Goal: Task Accomplishment & Management: Use online tool/utility

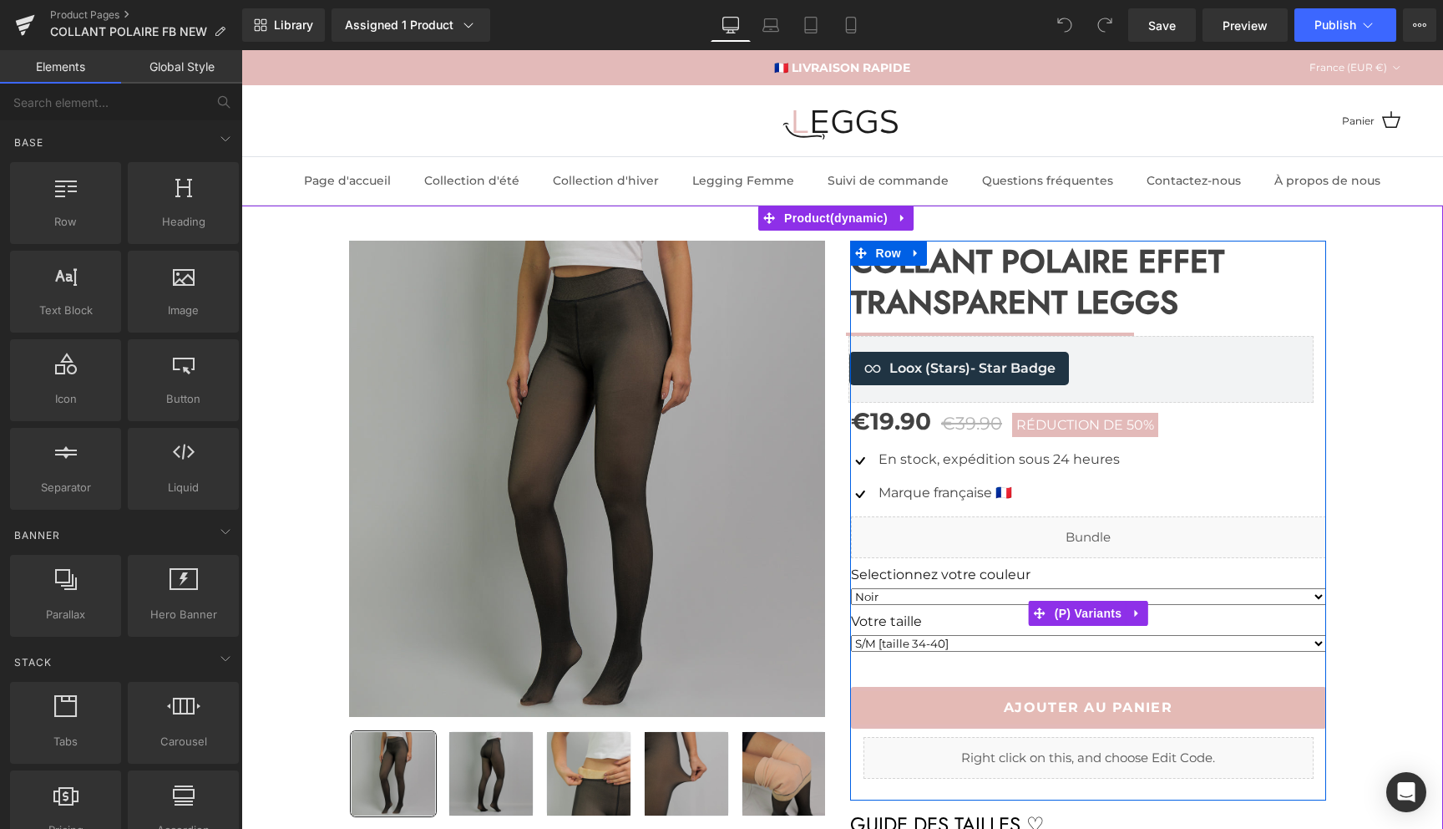
click at [967, 619] on label "Votre taille" at bounding box center [1088, 623] width 475 height 20
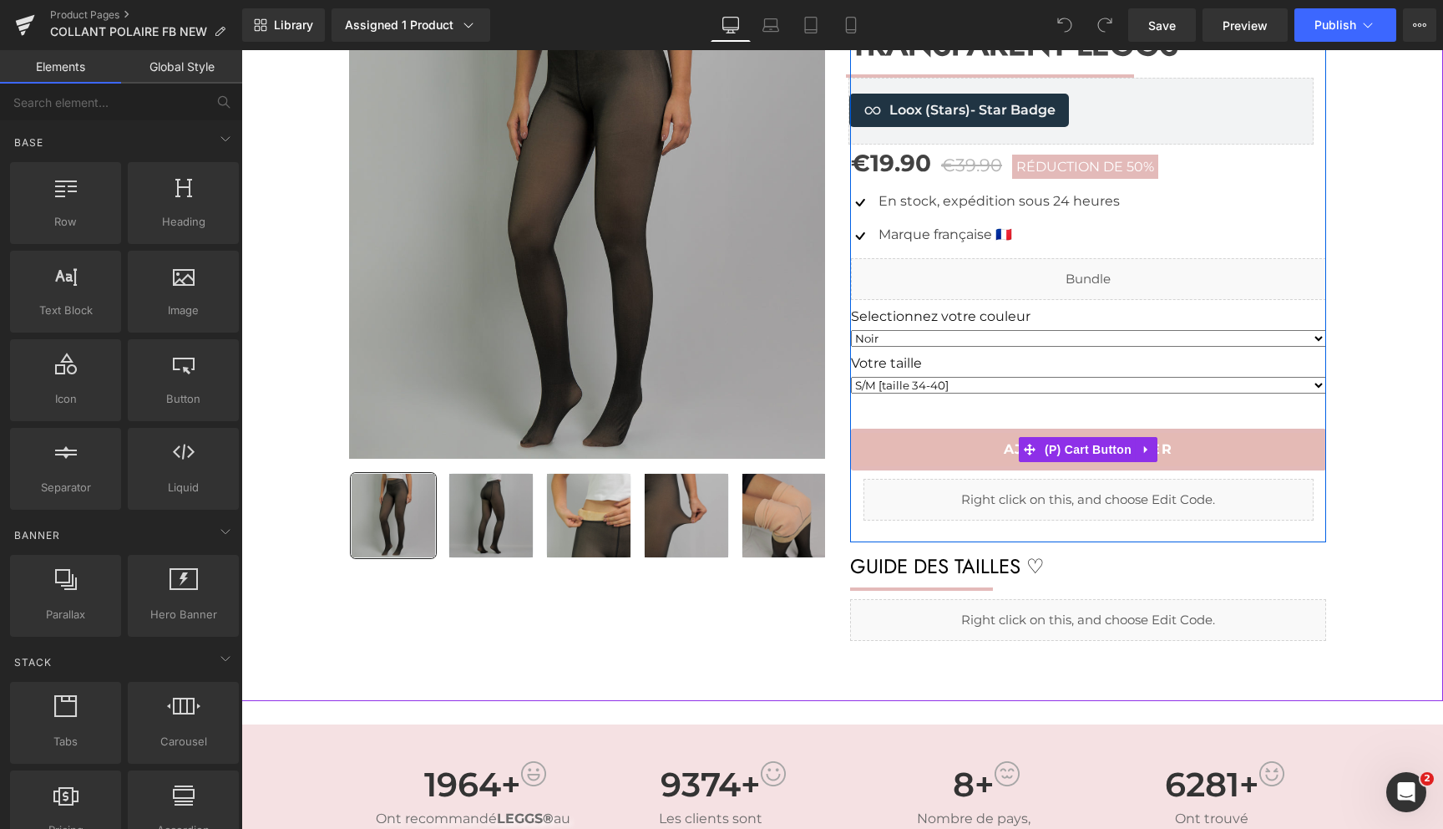
scroll to position [241, 0]
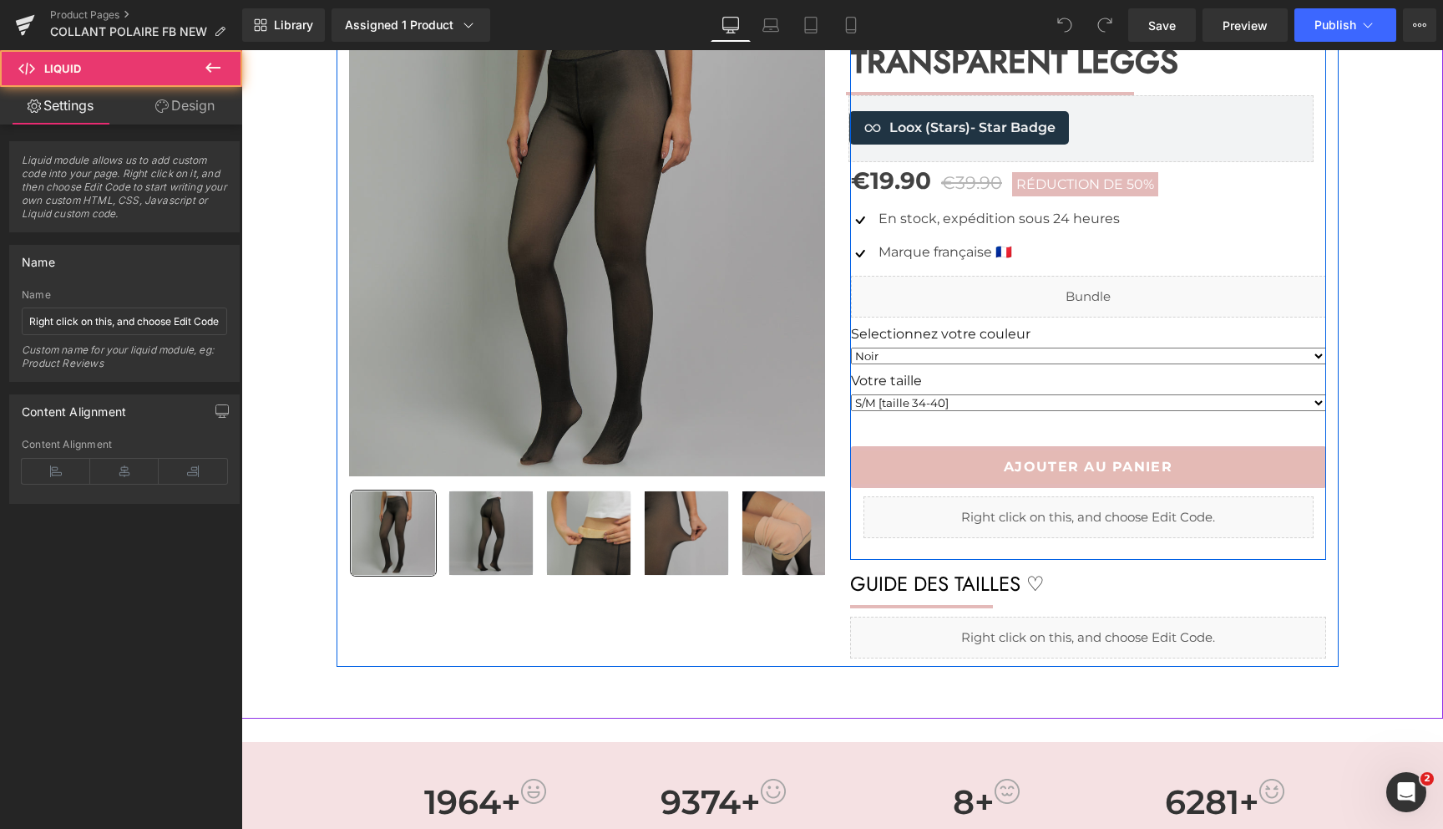
click at [241, 50] on div at bounding box center [241, 50] width 0 height 0
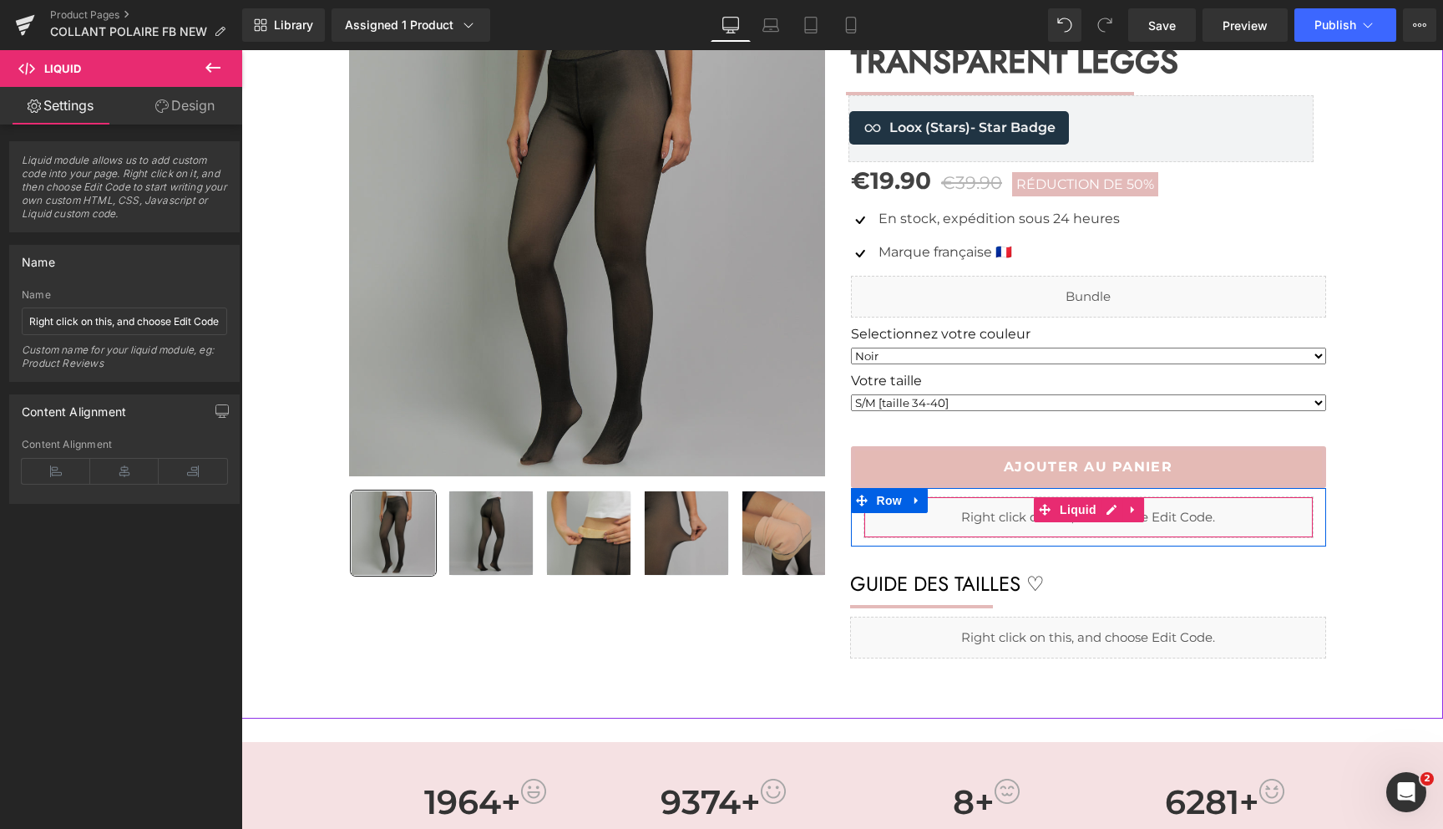
click at [980, 528] on div "Liquid" at bounding box center [1089, 517] width 450 height 42
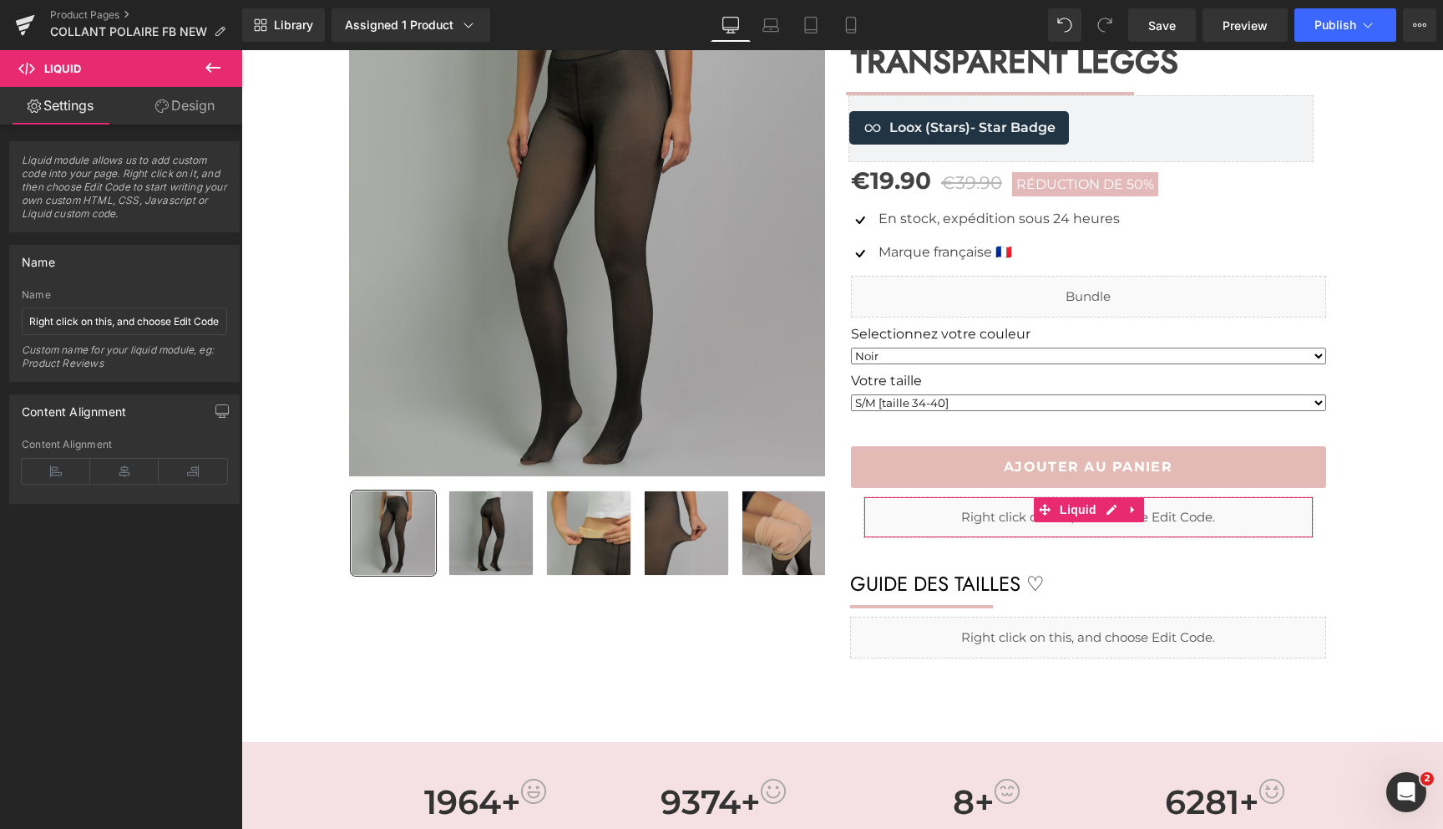
click at [106, 180] on span "Liquid module allows us to add custom code into your page. Right click on it, a…" at bounding box center [124, 193] width 205 height 78
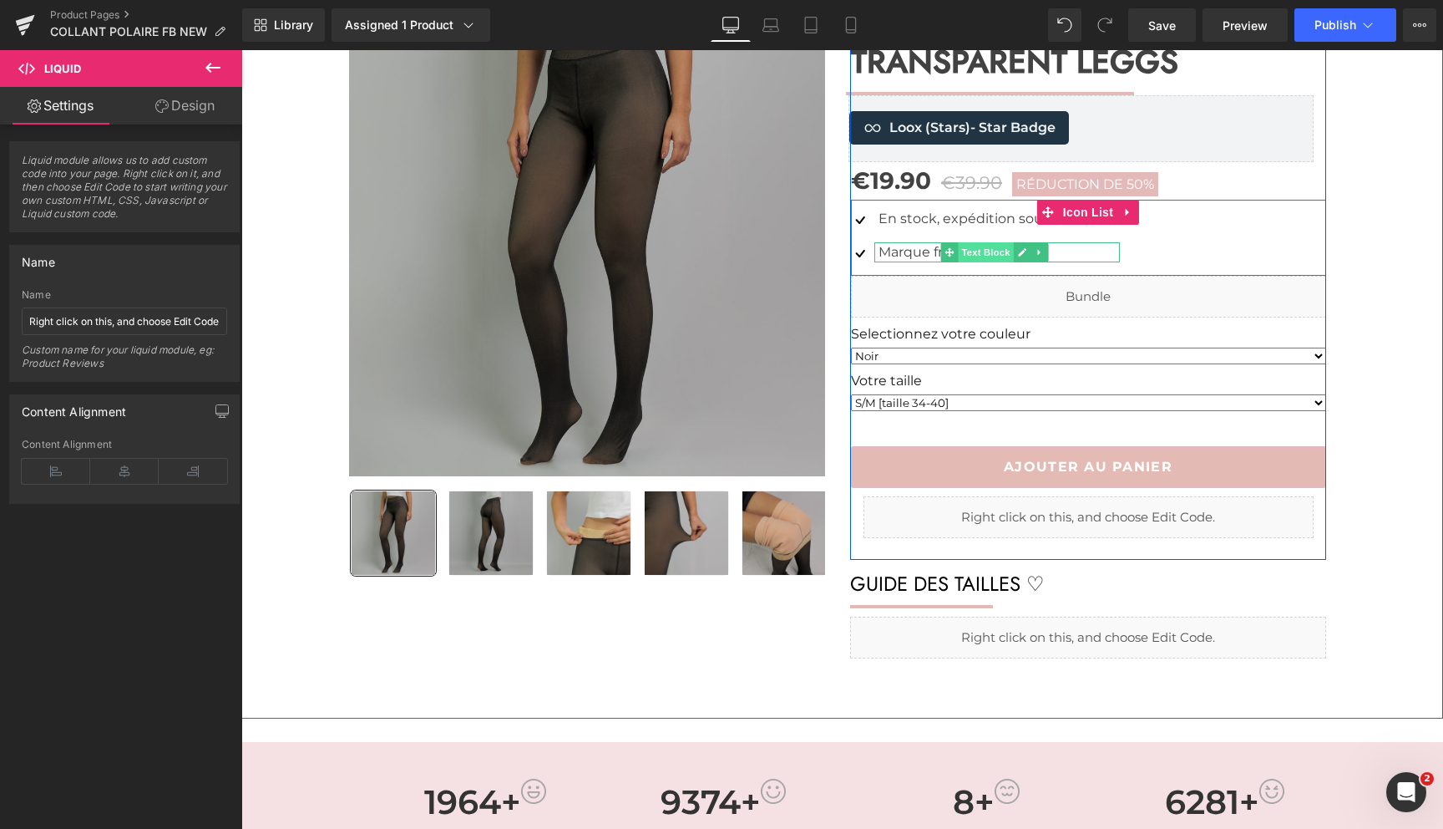
click at [959, 247] on span "Text Block" at bounding box center [986, 252] width 55 height 20
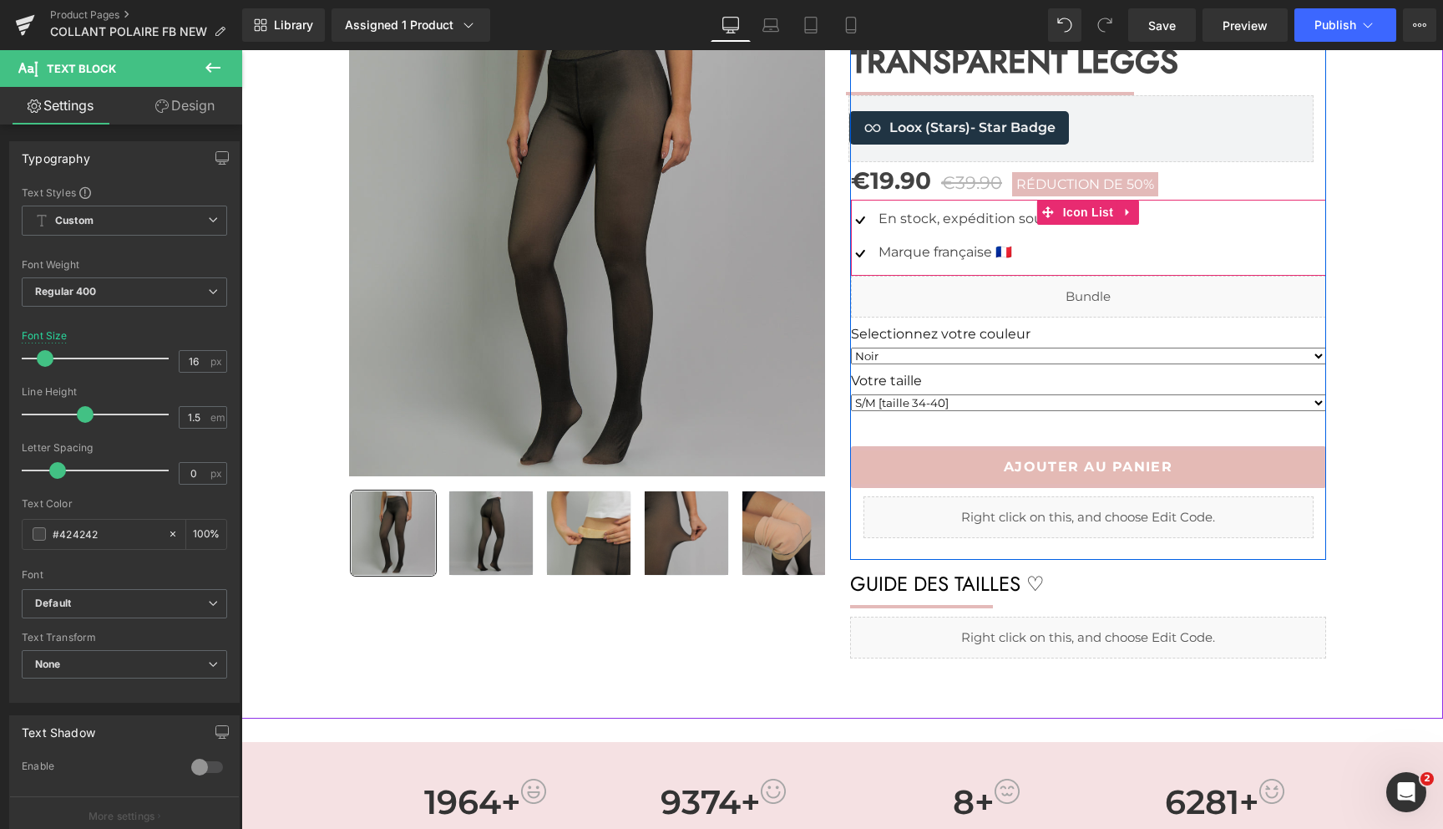
click at [967, 235] on ul "Image En stock, expédition sous 24 heures Text Block Image Marque française 🇫🇷 …" at bounding box center [985, 242] width 269 height 67
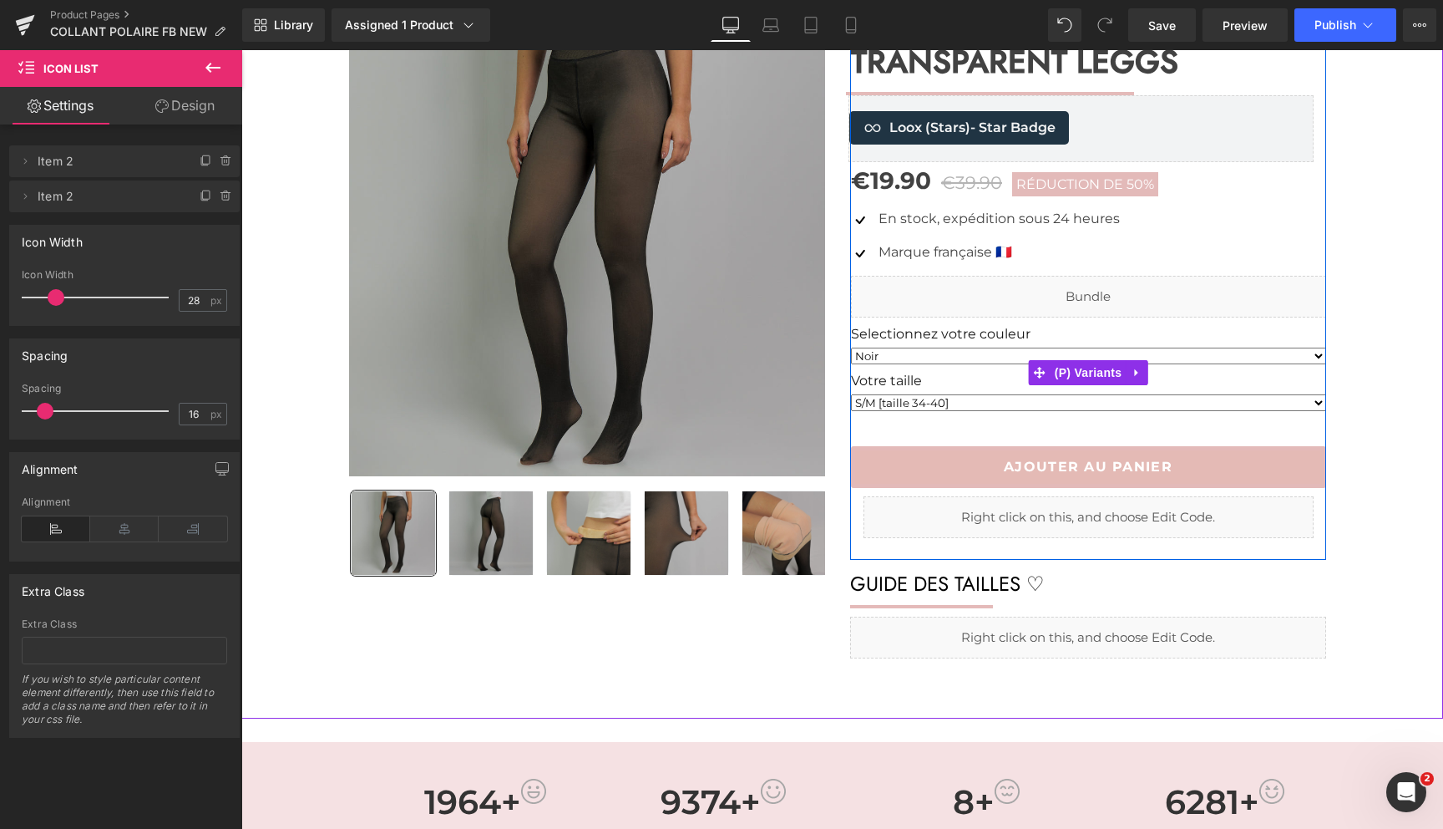
click at [961, 383] on label "Votre taille" at bounding box center [1088, 383] width 475 height 20
click at [1063, 373] on span "(P) Variants" at bounding box center [1089, 372] width 76 height 25
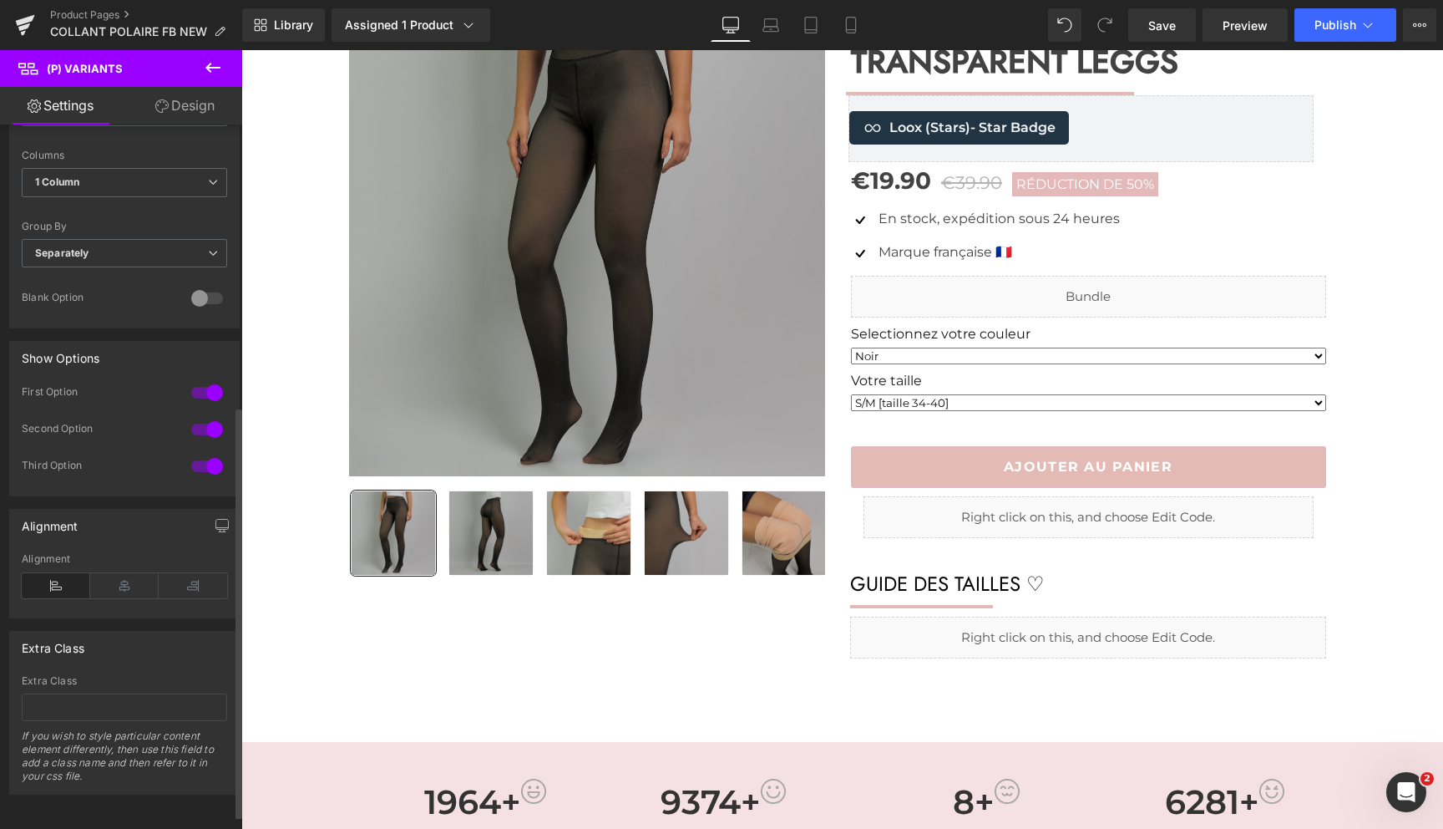
scroll to position [505, 0]
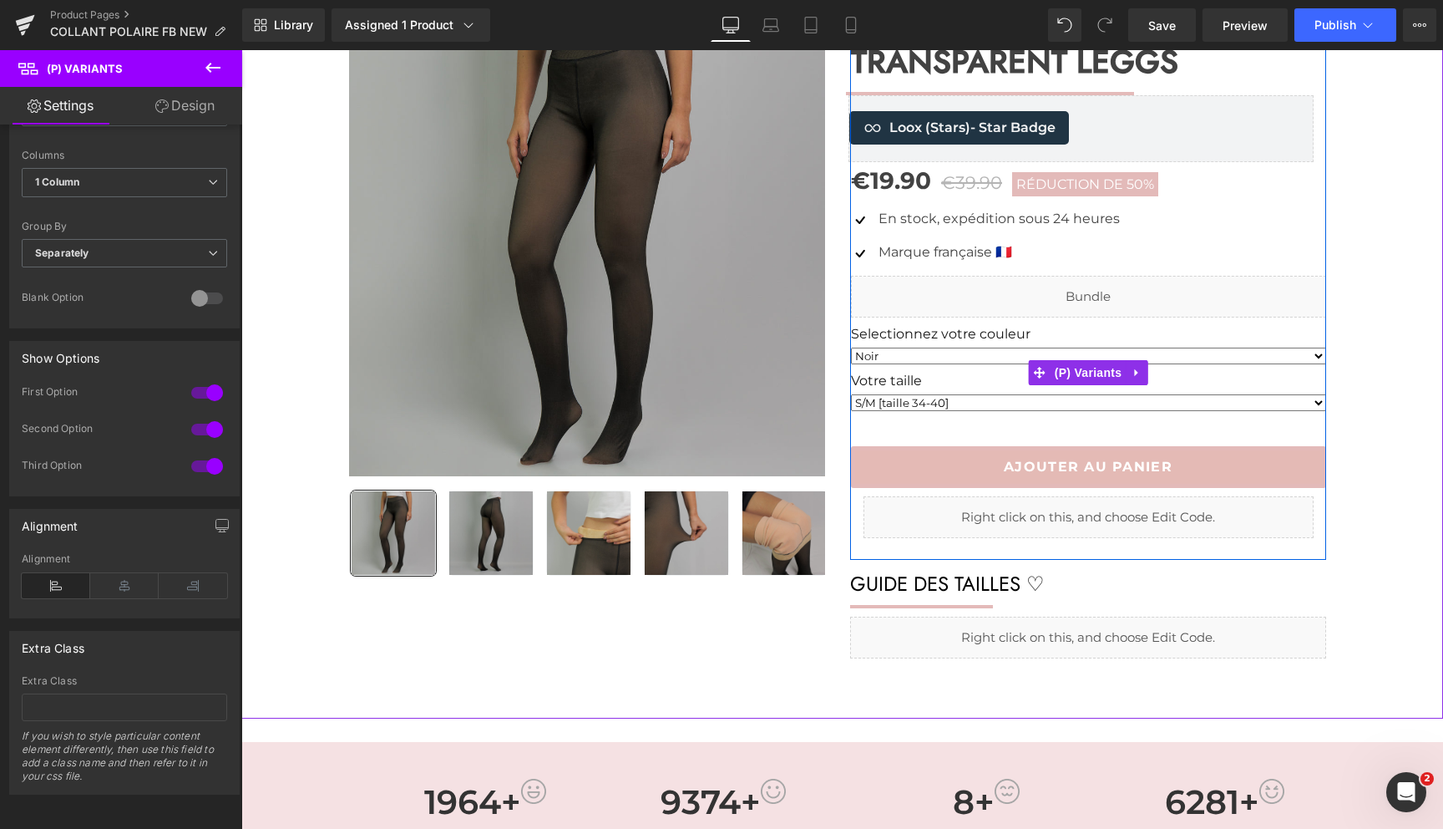
click at [953, 357] on select "Noir Café Beige Gris" at bounding box center [1088, 355] width 475 height 17
select select "Café"
click at [851, 347] on select "Noir Café Beige Gris" at bounding box center [1088, 355] width 475 height 17
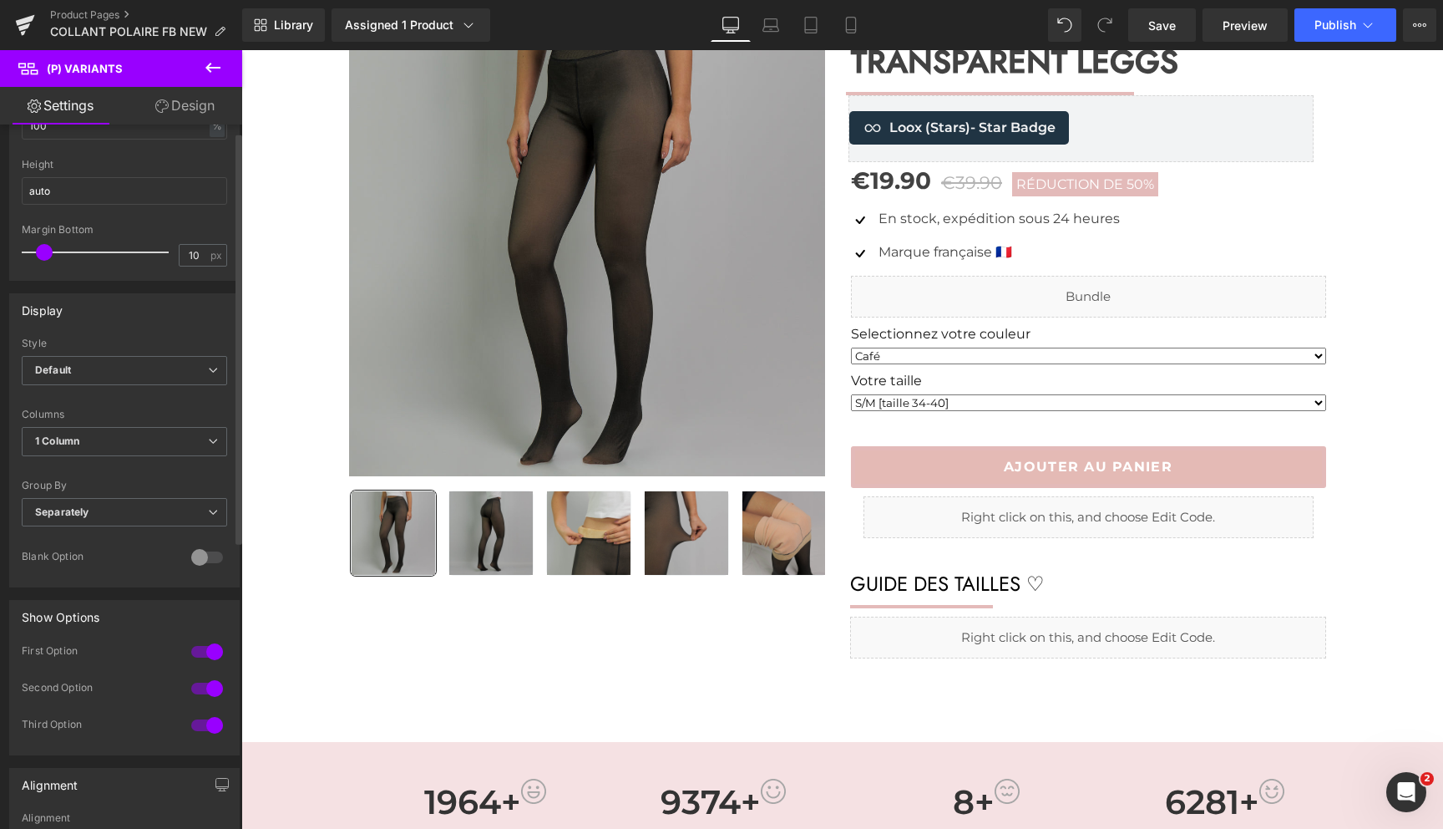
scroll to position [0, 0]
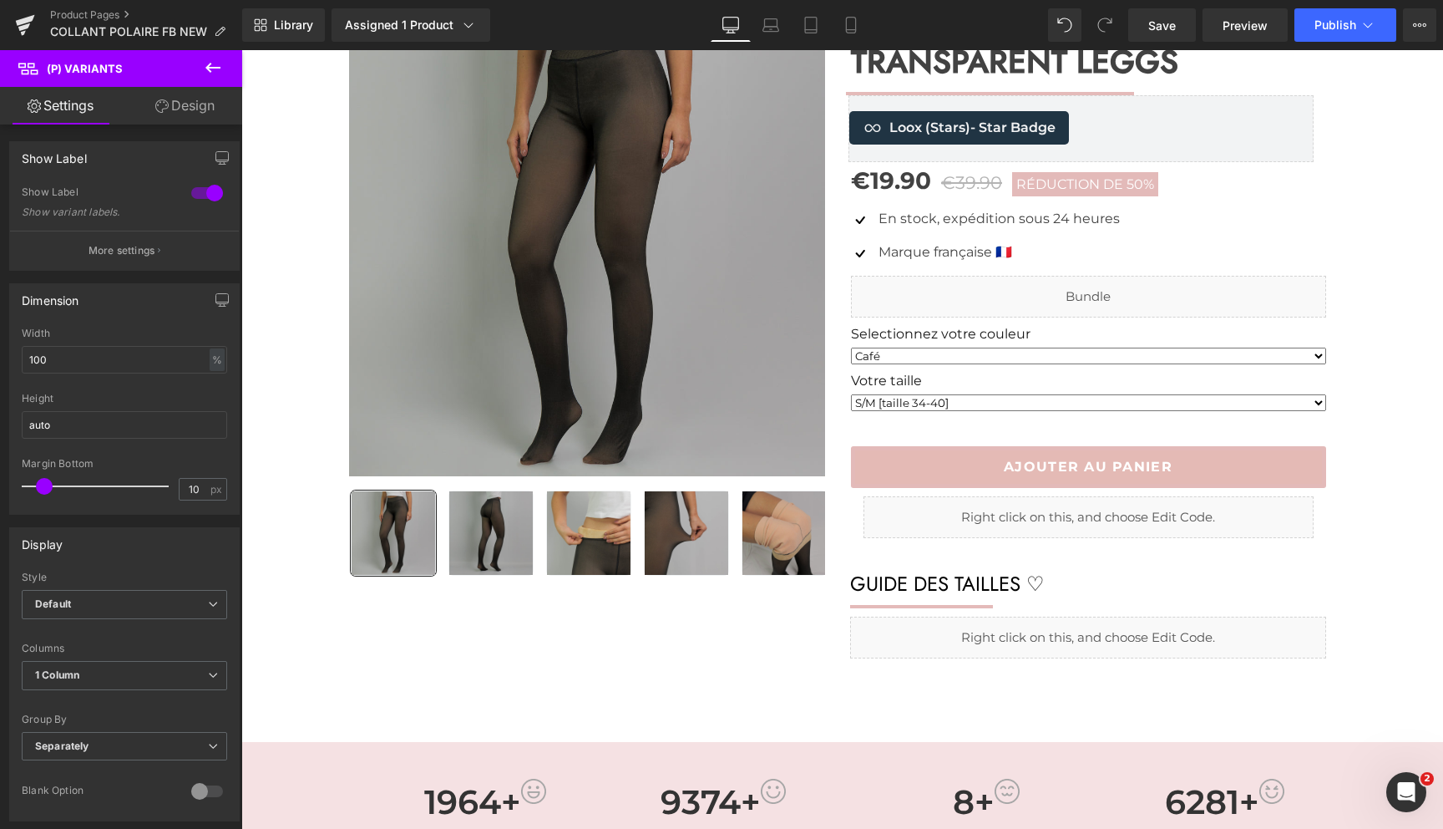
click at [217, 68] on icon at bounding box center [212, 68] width 15 height 10
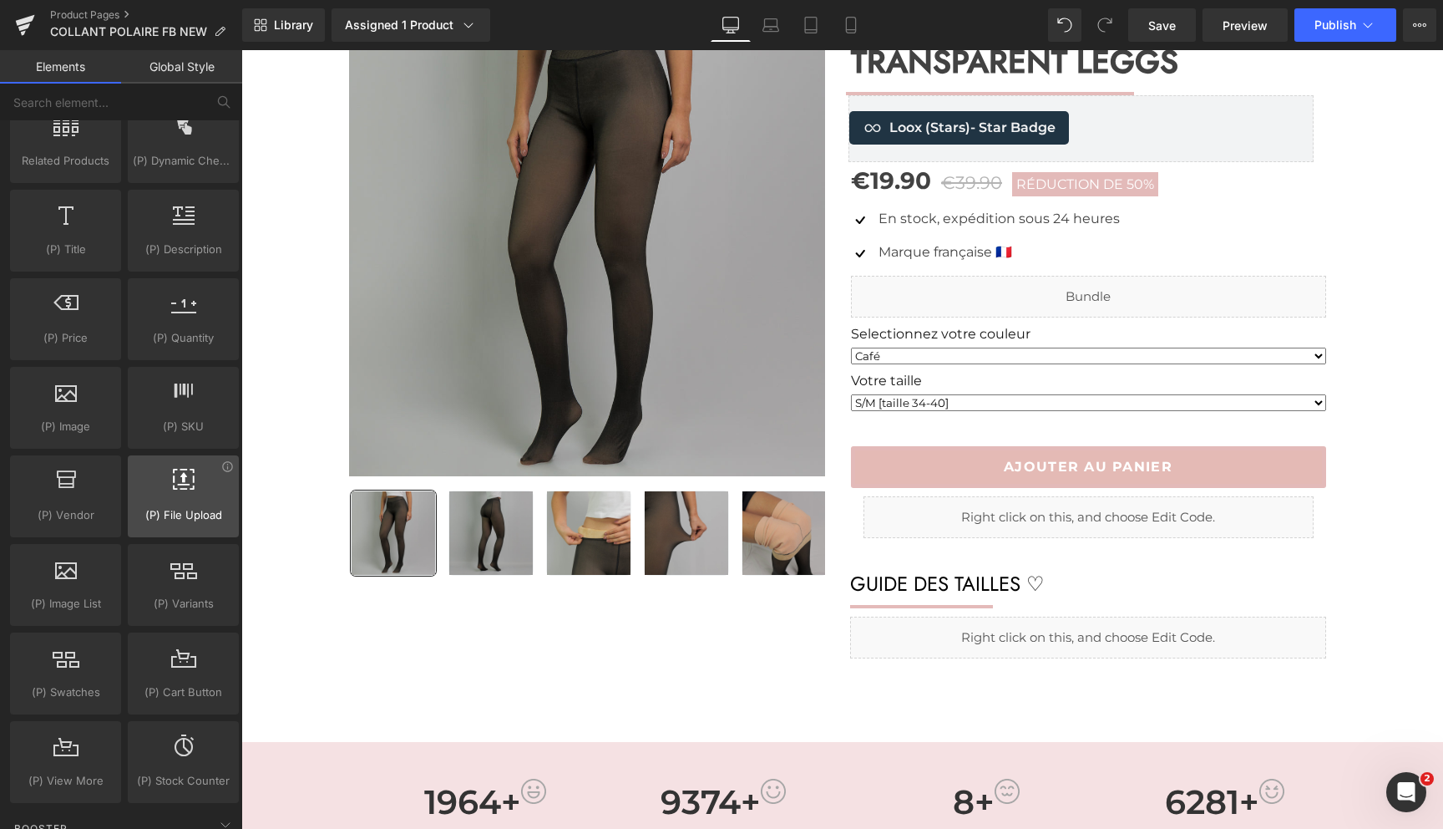
scroll to position [1571, 0]
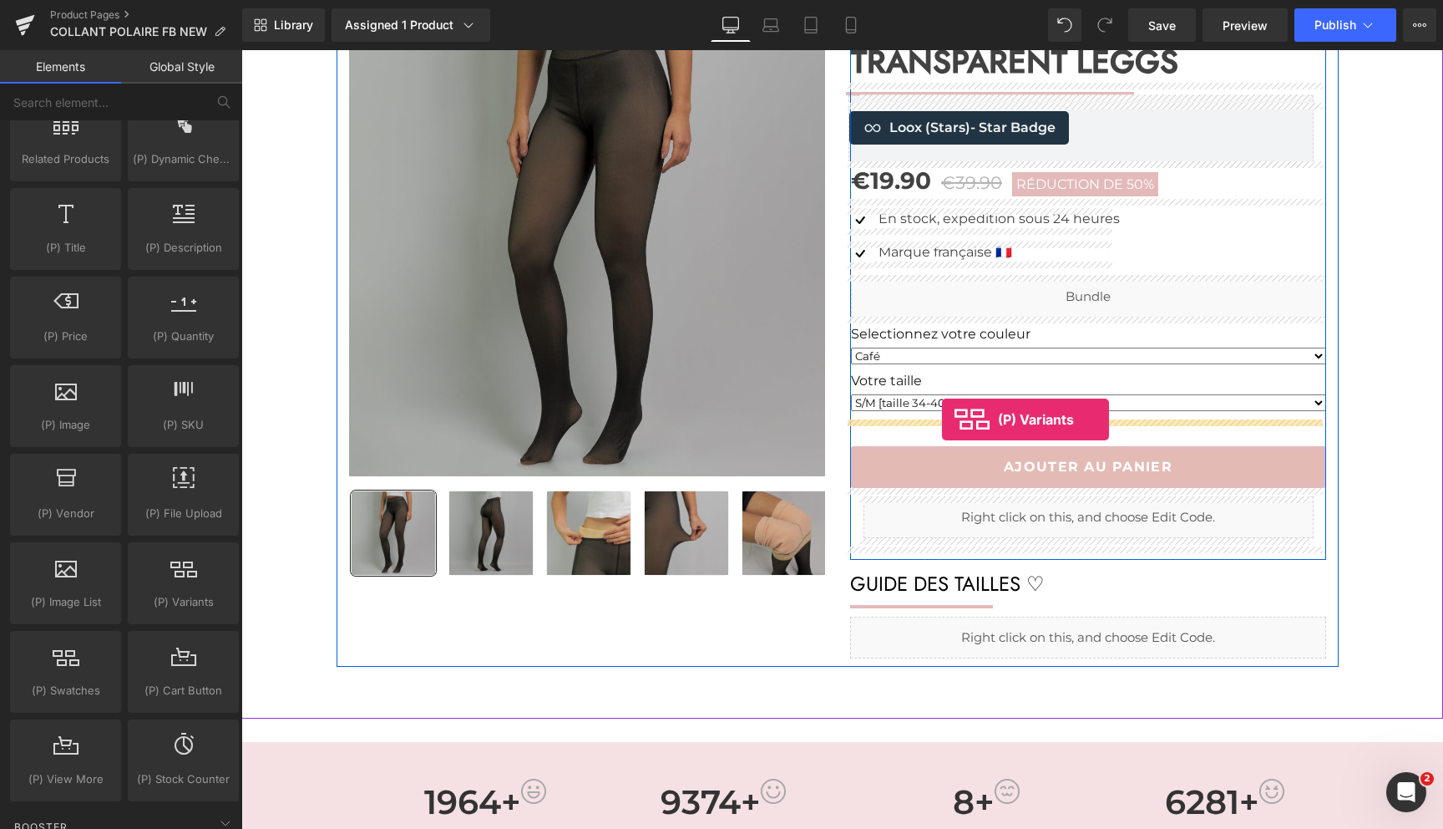
drag, startPoint x: 463, startPoint y: 636, endPoint x: 942, endPoint y: 418, distance: 526.7
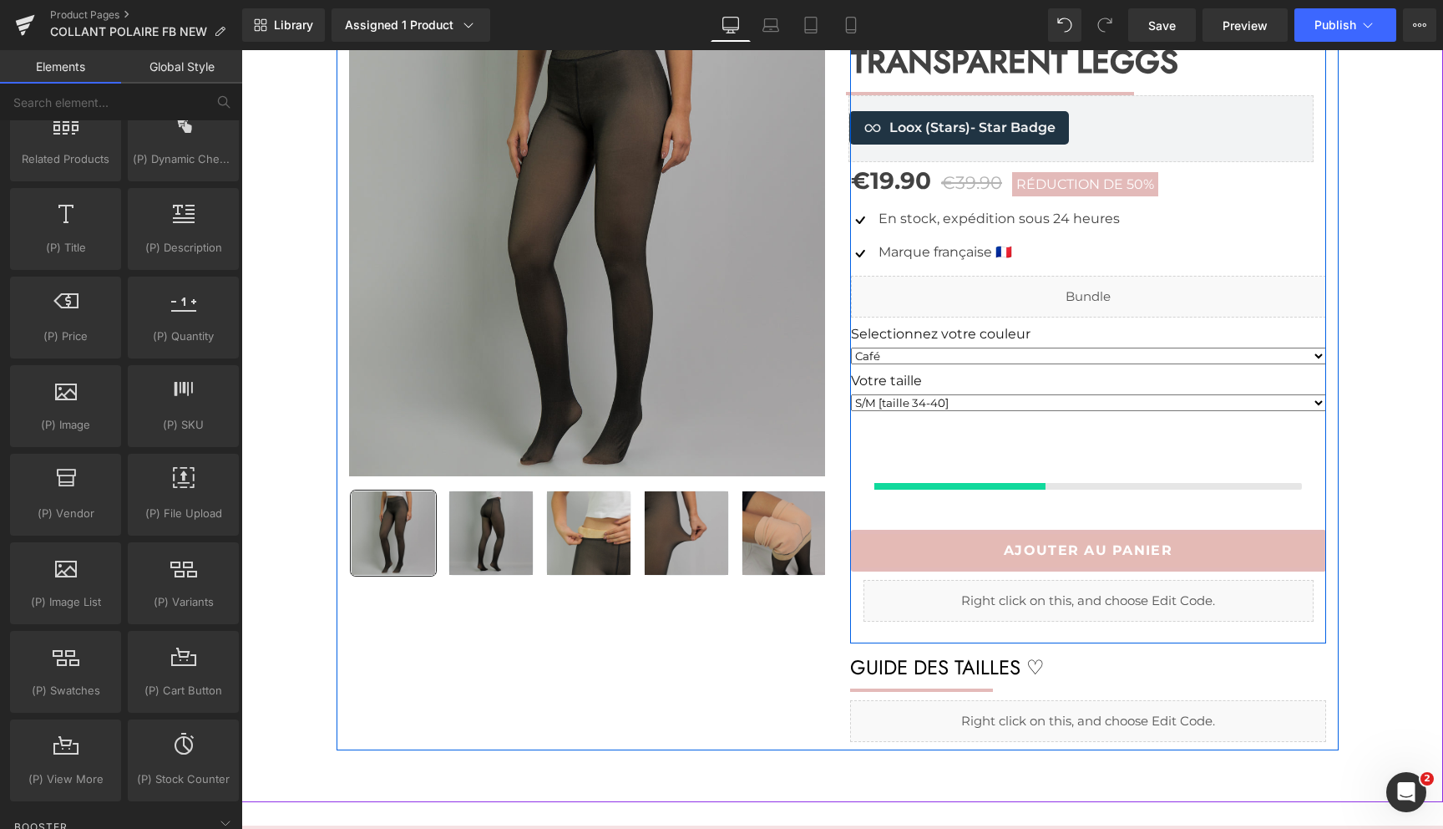
select select "Café"
